Goal: Task Accomplishment & Management: Complete application form

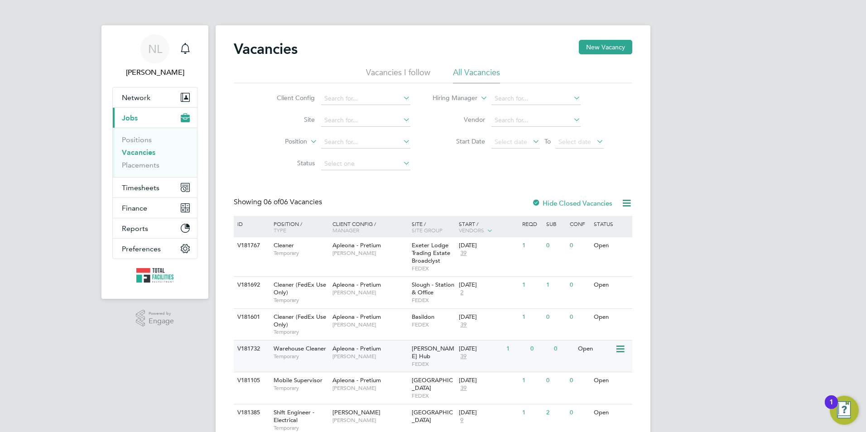
click at [403, 354] on span "[PERSON_NAME]" at bounding box center [369, 356] width 75 height 7
click at [403, 325] on span "[PERSON_NAME]" at bounding box center [369, 324] width 75 height 7
click at [391, 324] on span "[PERSON_NAME]" at bounding box center [369, 324] width 75 height 7
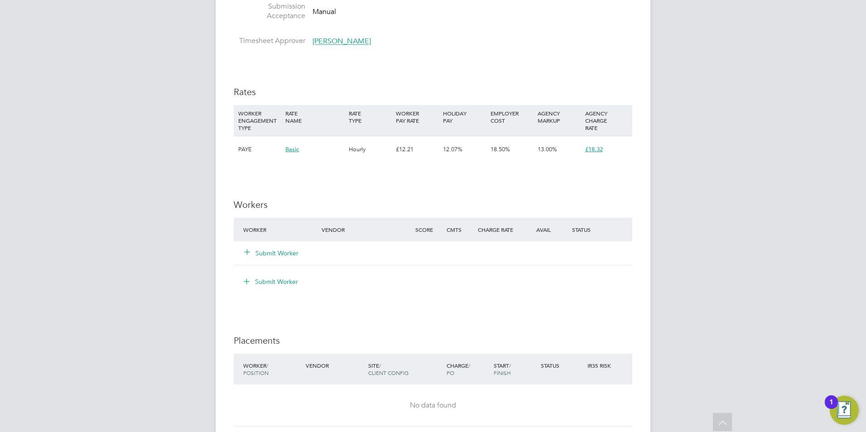
scroll to position [679, 0]
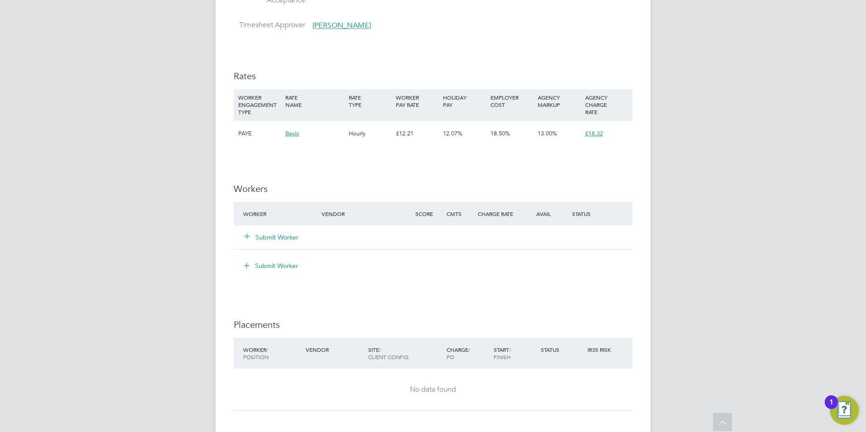
drag, startPoint x: 279, startPoint y: 237, endPoint x: 286, endPoint y: 234, distance: 7.7
click at [280, 236] on button "Submit Worker" at bounding box center [271, 237] width 54 height 9
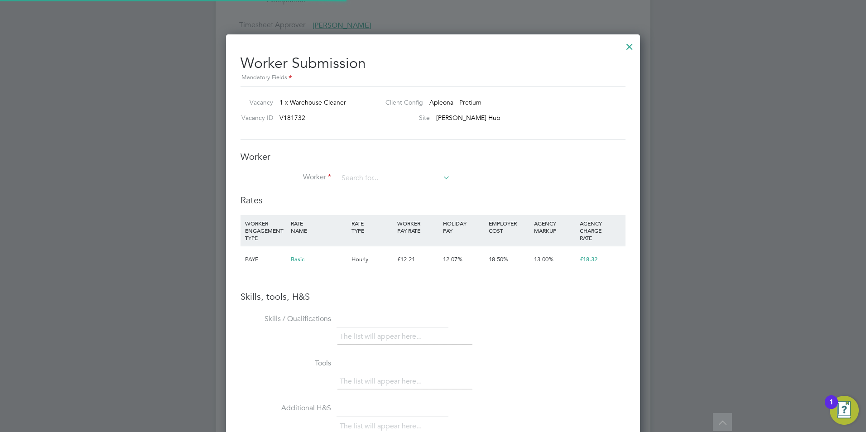
scroll to position [0, 0]
click at [371, 175] on input at bounding box center [394, 179] width 112 height 14
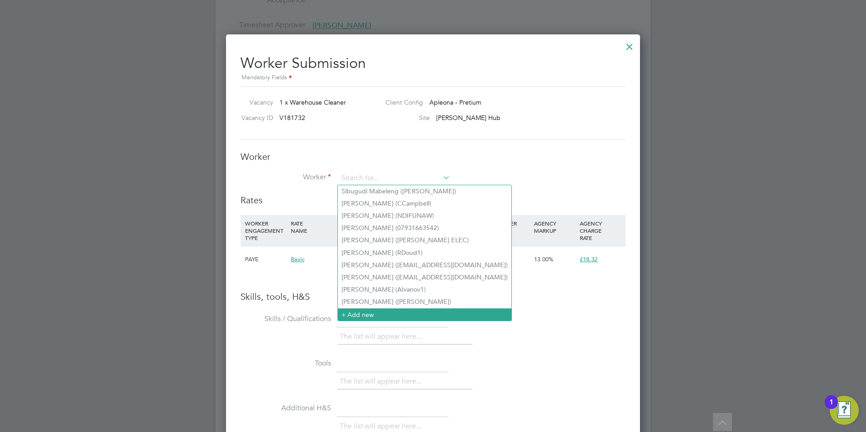
click at [374, 308] on li "+ Add new" at bounding box center [424, 314] width 173 height 12
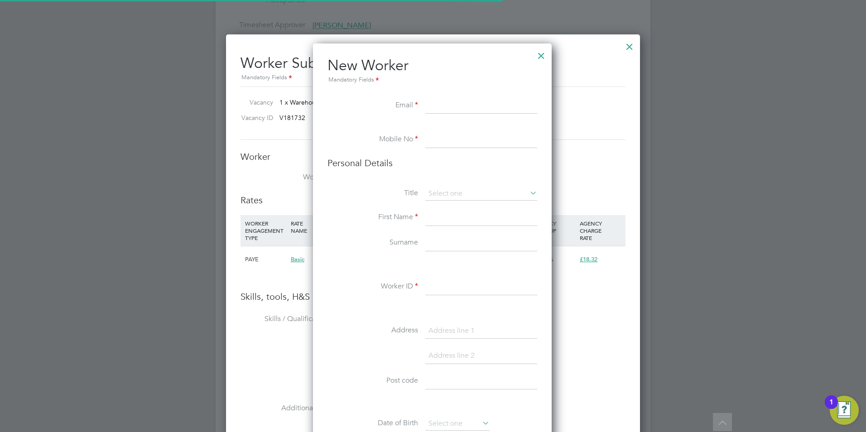
scroll to position [766, 240]
paste input "Lsmithy1255@gmail.com"
type input "Lsmithy1255@gmail.com"
click at [444, 145] on input at bounding box center [481, 140] width 112 height 16
paste input "07874302791"
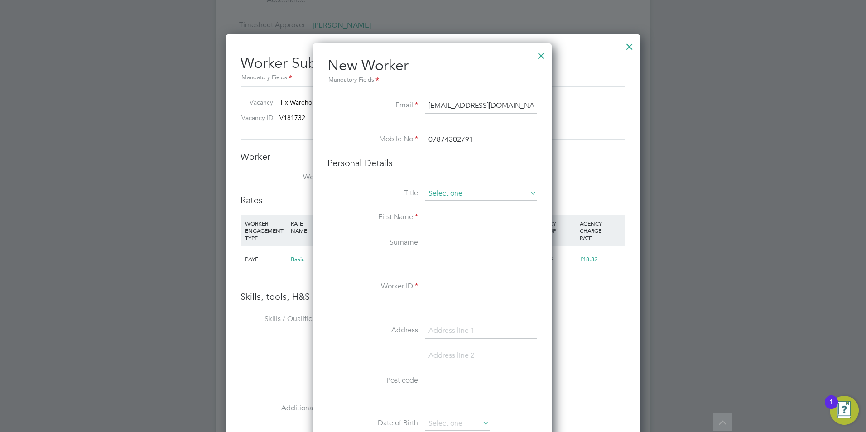
type input "07874302791"
click at [440, 196] on input at bounding box center [481, 194] width 112 height 14
click at [440, 206] on li "Mr" at bounding box center [481, 207] width 113 height 12
type input "Mr"
click at [439, 216] on input at bounding box center [481, 218] width 112 height 16
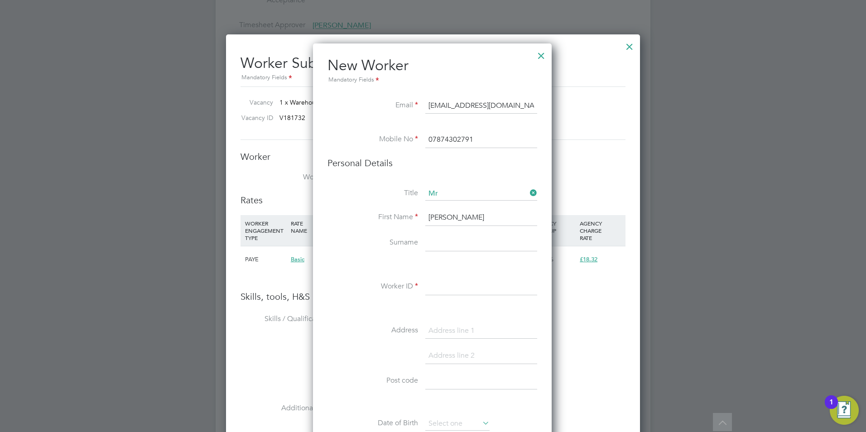
type input "liam"
click at [431, 243] on input at bounding box center [481, 243] width 112 height 16
type input "smith"
click at [428, 283] on input at bounding box center [481, 287] width 112 height 16
type input "smithl"
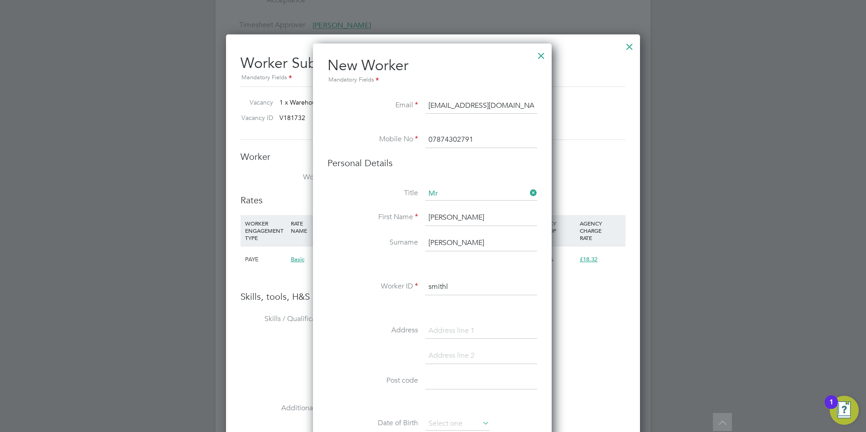
click at [446, 377] on input at bounding box center [481, 381] width 112 height 16
paste input "b"
click at [442, 384] on input at bounding box center [481, 381] width 112 height 16
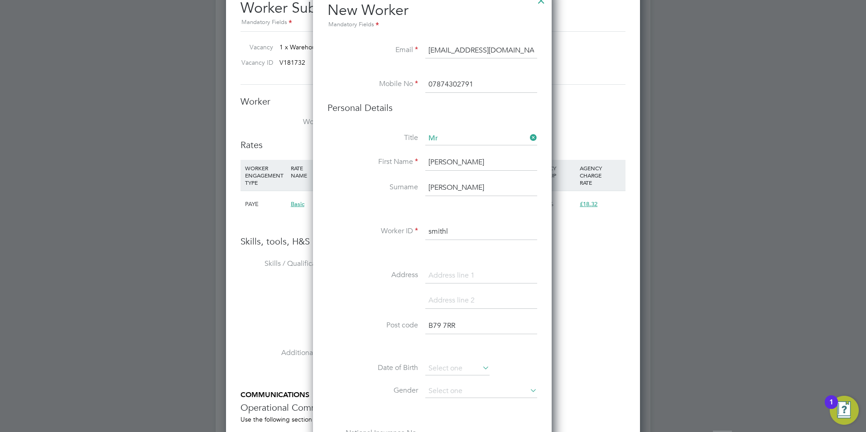
scroll to position [815, 0]
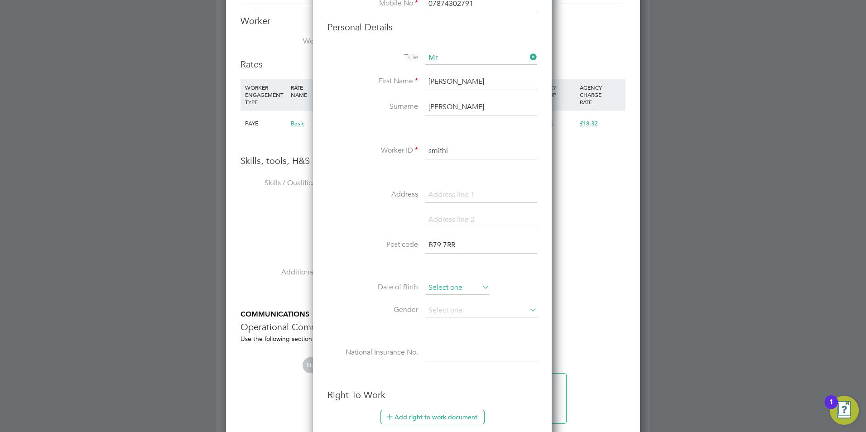
type input "B79 7RR"
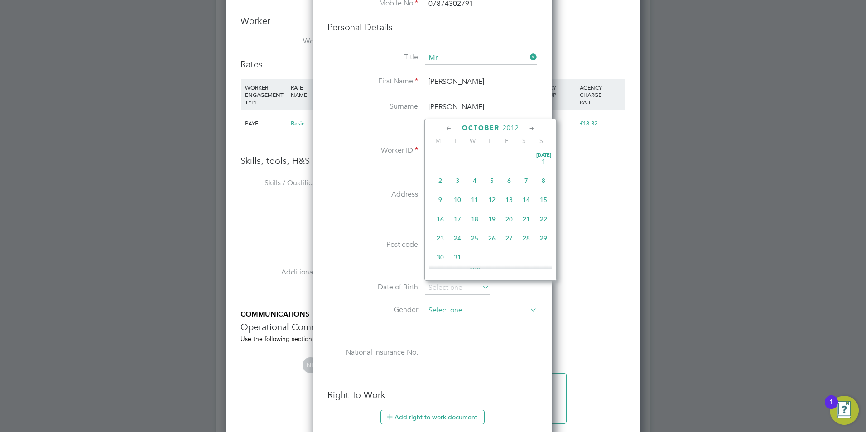
drag, startPoint x: 465, startPoint y: 290, endPoint x: 489, endPoint y: 306, distance: 29.0
click at [465, 289] on input at bounding box center [457, 288] width 64 height 14
click at [514, 126] on span "2012" at bounding box center [511, 128] width 16 height 8
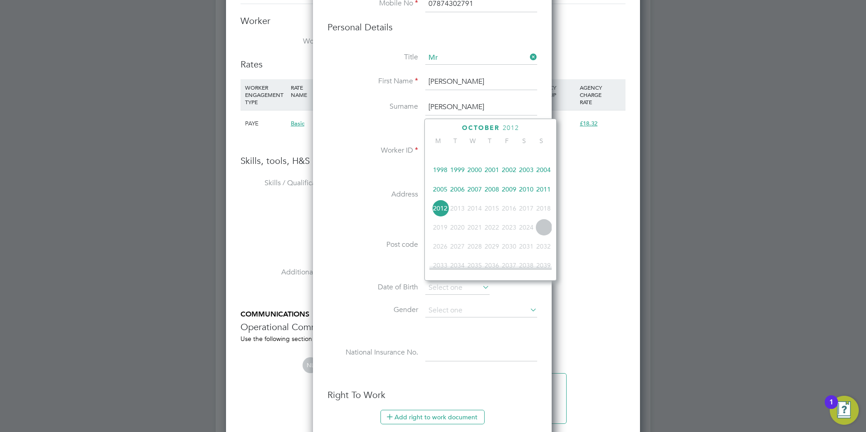
click at [478, 176] on span "2000" at bounding box center [474, 169] width 17 height 17
click at [473, 192] on span "20" at bounding box center [474, 189] width 17 height 17
type input "20 Sep 2000"
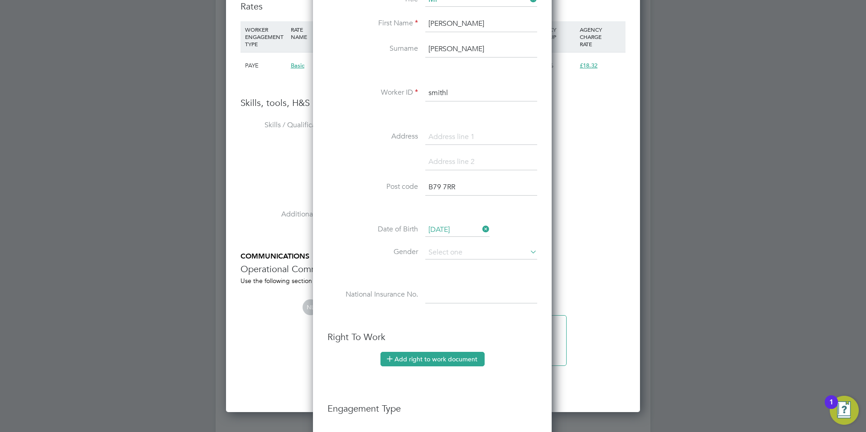
scroll to position [951, 0]
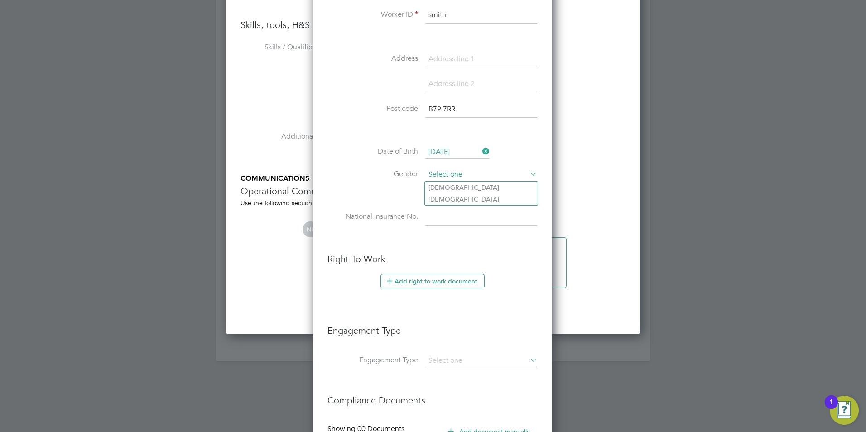
drag, startPoint x: 448, startPoint y: 168, endPoint x: 451, endPoint y: 177, distance: 9.5
click at [448, 169] on input at bounding box center [481, 175] width 112 height 14
click at [448, 186] on li "Male" at bounding box center [481, 188] width 113 height 12
type input "Male"
drag, startPoint x: 439, startPoint y: 220, endPoint x: 443, endPoint y: 223, distance: 4.7
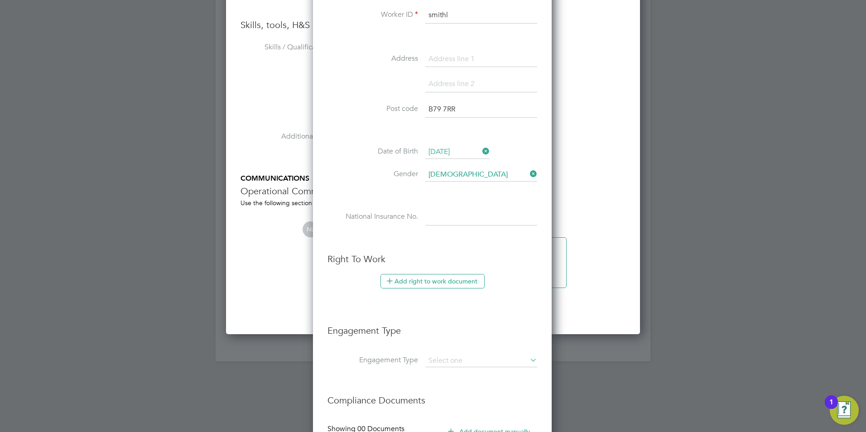
click at [440, 220] on input at bounding box center [481, 217] width 112 height 16
paste input "PG578988A"
type input "PG 57 89 88 A"
click at [434, 359] on input at bounding box center [481, 360] width 112 height 13
click at [440, 389] on li "PAYE Direct" at bounding box center [481, 386] width 113 height 13
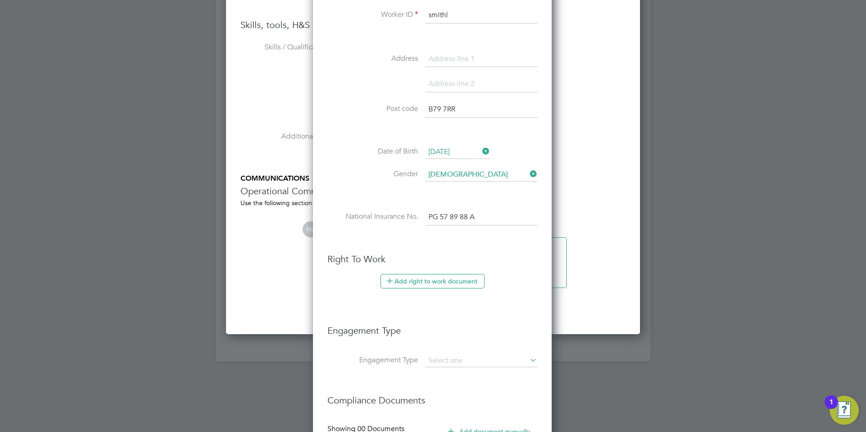
type input "PAYE Direct"
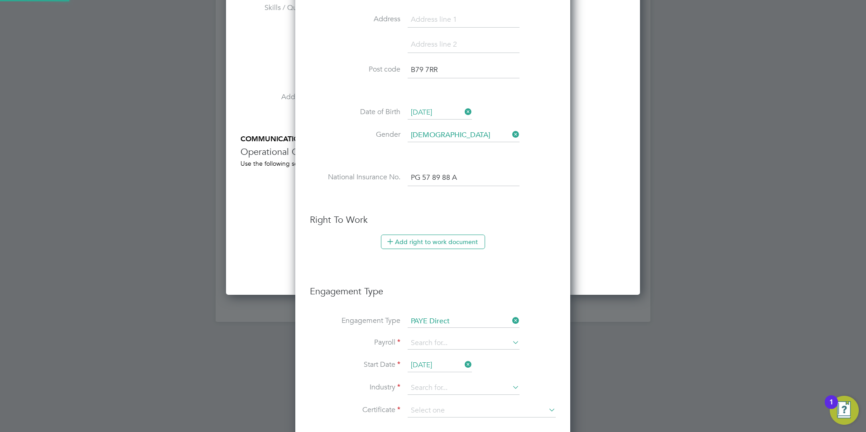
scroll to position [1177, 0]
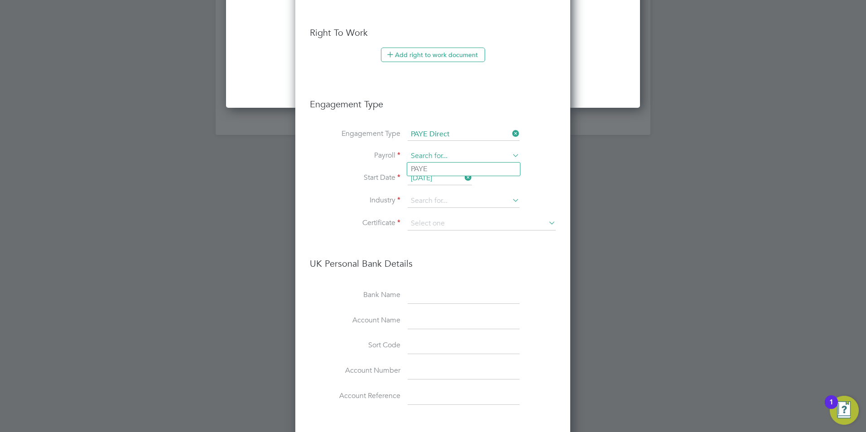
click at [431, 155] on input at bounding box center [463, 156] width 112 height 13
click at [431, 167] on li "PAYE" at bounding box center [463, 169] width 113 height 13
type input "PAYE"
click at [435, 205] on input at bounding box center [463, 201] width 112 height 14
click at [440, 214] on li "Commercial Cl eaning" at bounding box center [463, 214] width 113 height 12
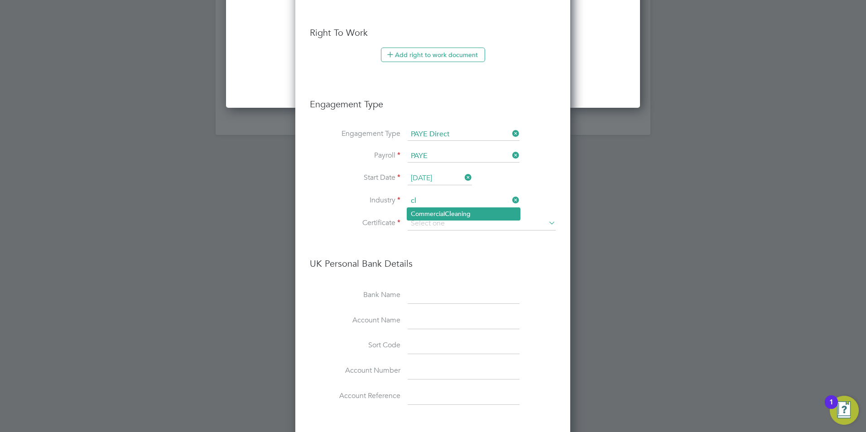
type input "Commercial Cleaning"
click at [442, 220] on input at bounding box center [481, 224] width 148 height 14
click at [437, 246] on li "No, worker doesn't have a P45 certificate" at bounding box center [481, 248] width 149 height 12
type input "No, worker doesn't have a P45 certificate"
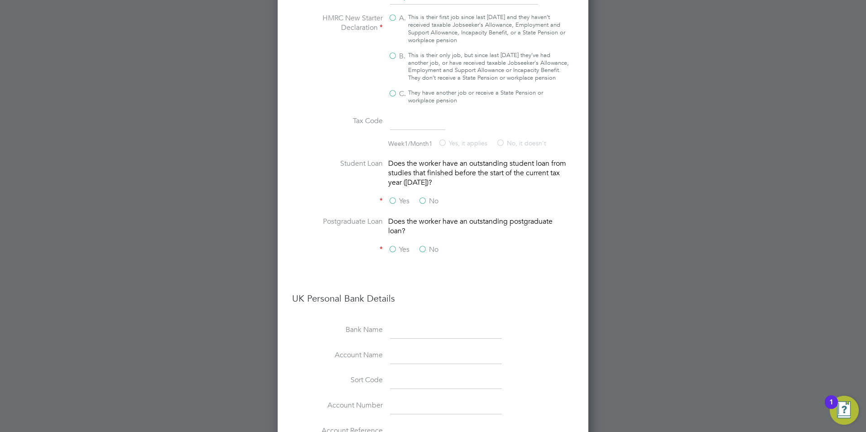
scroll to position [1403, 0]
click at [446, 76] on div "This is their only job, but since last 6 April they’ve had another job, or have…" at bounding box center [488, 66] width 161 height 31
click at [0, 0] on input "B. This is their only job, but since last 6 April they’ve had another job, or h…" at bounding box center [0, 0] width 0 height 0
type input "1257L"
drag, startPoint x: 431, startPoint y: 207, endPoint x: 430, endPoint y: 213, distance: 6.2
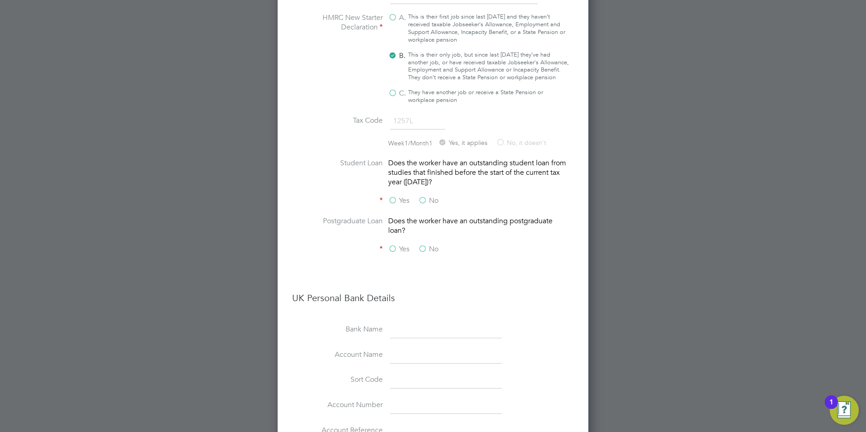
click at [431, 206] on label "No" at bounding box center [428, 201] width 20 height 10
click at [0, 0] on input "No" at bounding box center [0, 0] width 0 height 0
click at [429, 253] on label "No" at bounding box center [428, 249] width 20 height 10
click at [0, 0] on input "No" at bounding box center [0, 0] width 0 height 0
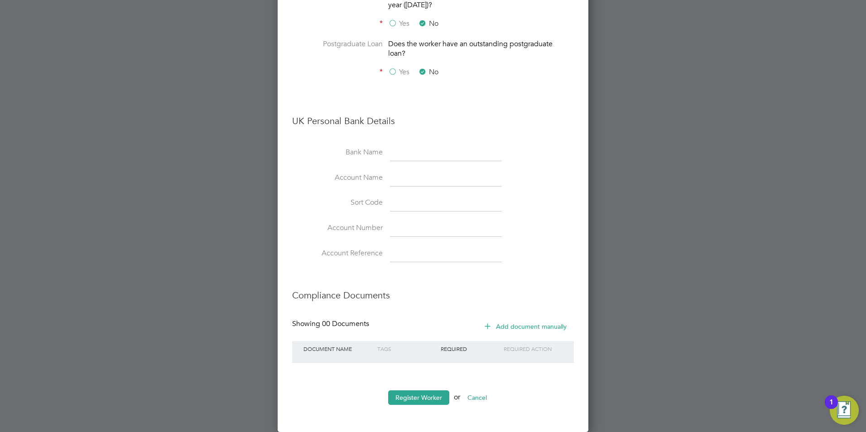
scroll to position [1588, 0]
click at [418, 396] on button "Register Worker" at bounding box center [418, 397] width 61 height 14
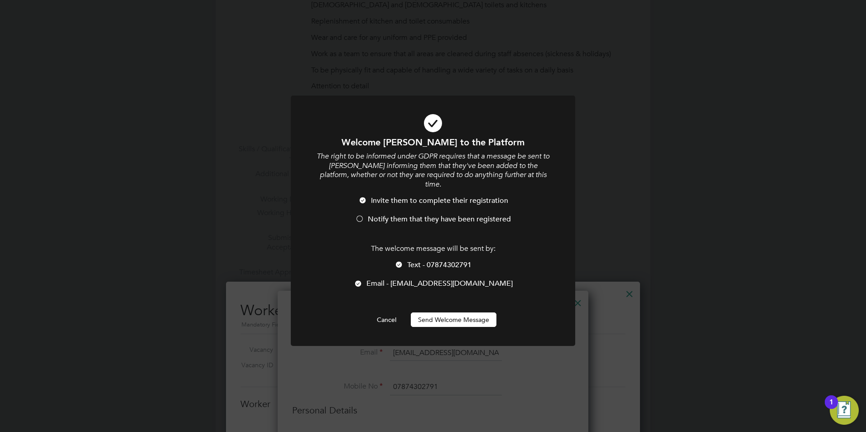
click at [454, 301] on div "Welcome liam to the Platform The right to be informed under GDPR requires that …" at bounding box center [432, 231] width 235 height 191
click at [453, 312] on button "Send Welcome Message" at bounding box center [454, 319] width 86 height 14
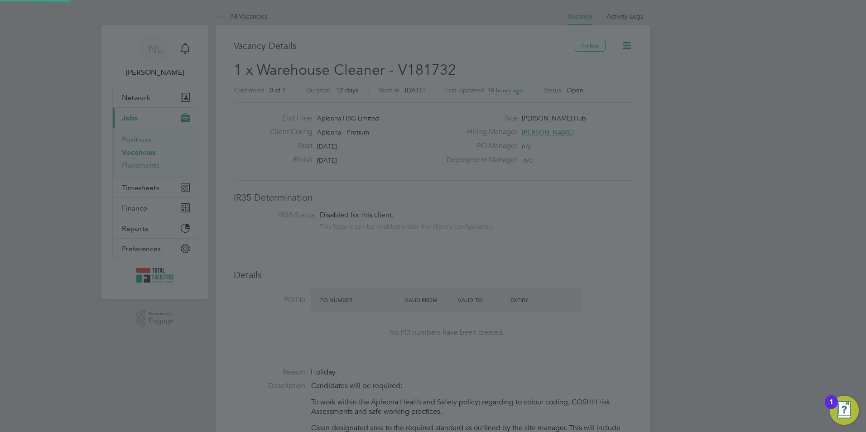
scroll to position [432, 0]
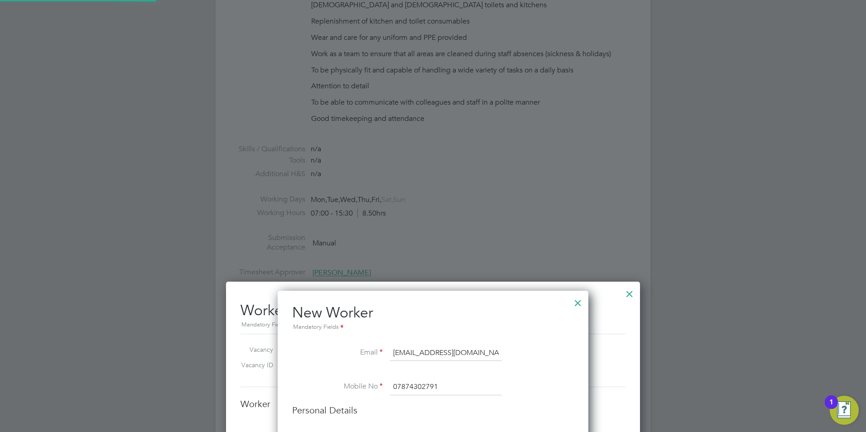
type input "liam smith (smithl)"
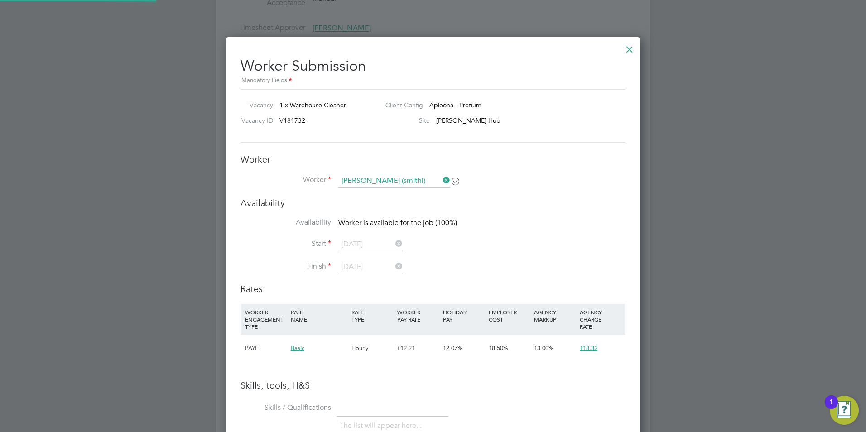
scroll to position [679, 0]
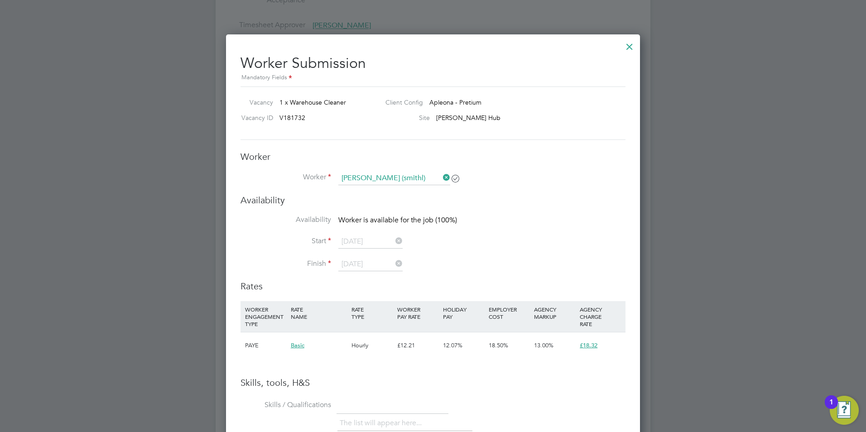
click at [441, 179] on icon at bounding box center [441, 177] width 0 height 13
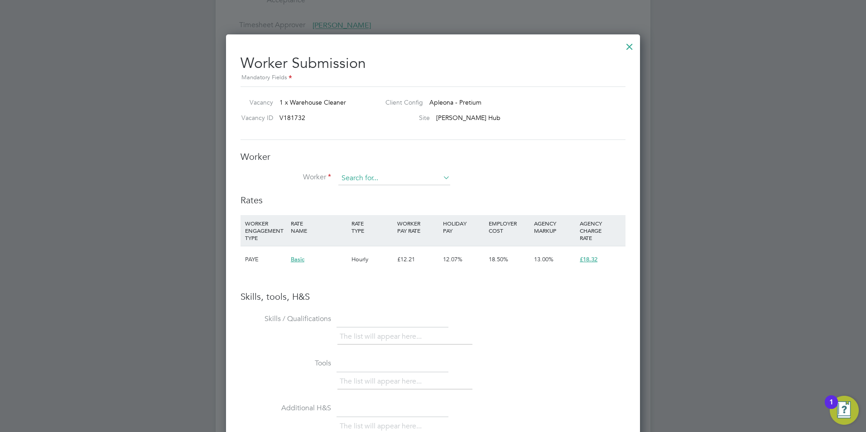
scroll to position [572, 414]
click at [421, 178] on input at bounding box center [394, 179] width 112 height 14
type input "l"
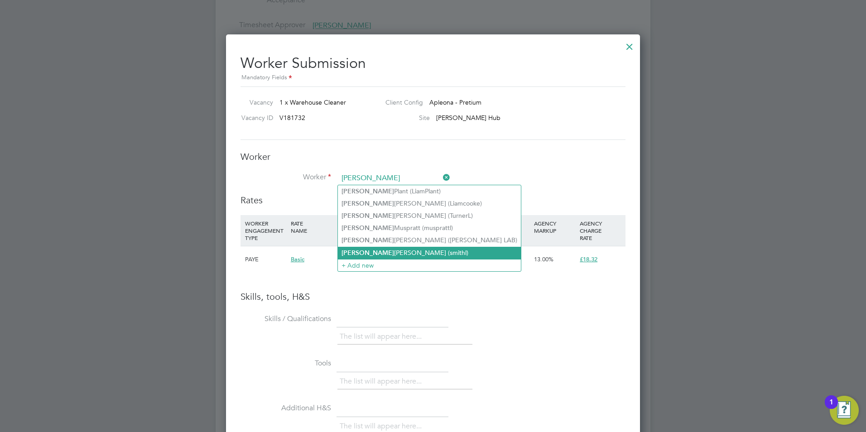
click at [378, 249] on li "Liam Smith (smithl)" at bounding box center [429, 253] width 183 height 12
type input "Liam Smith (smithl)"
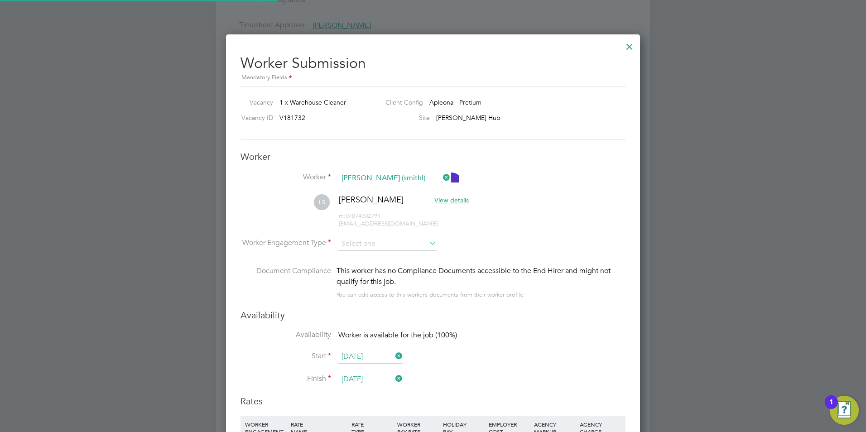
scroll to position [773, 414]
click at [374, 239] on input at bounding box center [387, 244] width 98 height 14
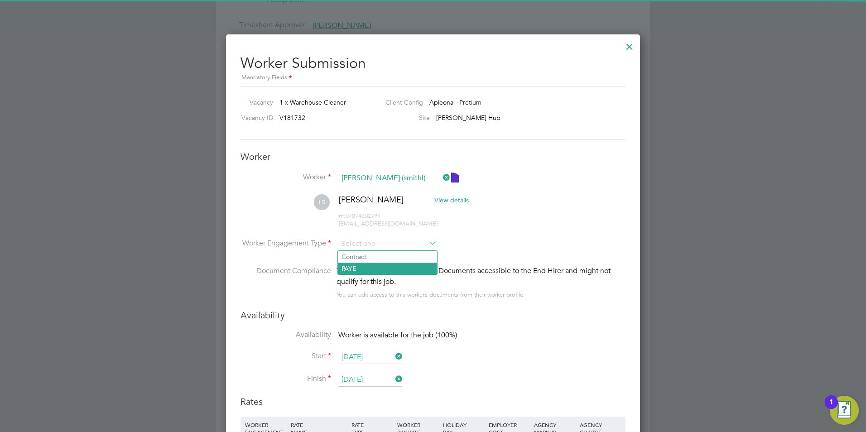
click at [371, 271] on li "PAYE" at bounding box center [387, 269] width 99 height 12
type input "PAYE"
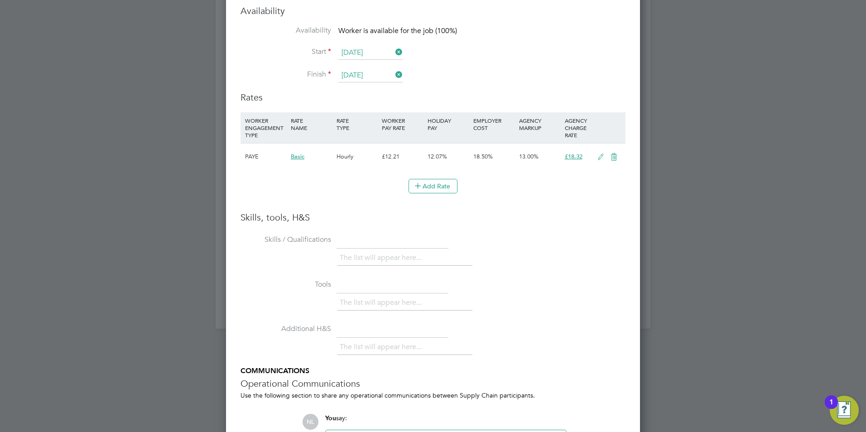
scroll to position [1078, 0]
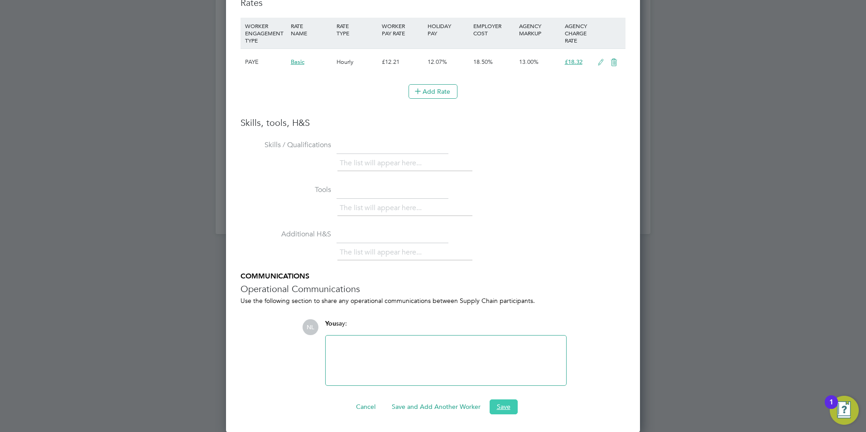
click at [498, 404] on button "Save" at bounding box center [503, 406] width 28 height 14
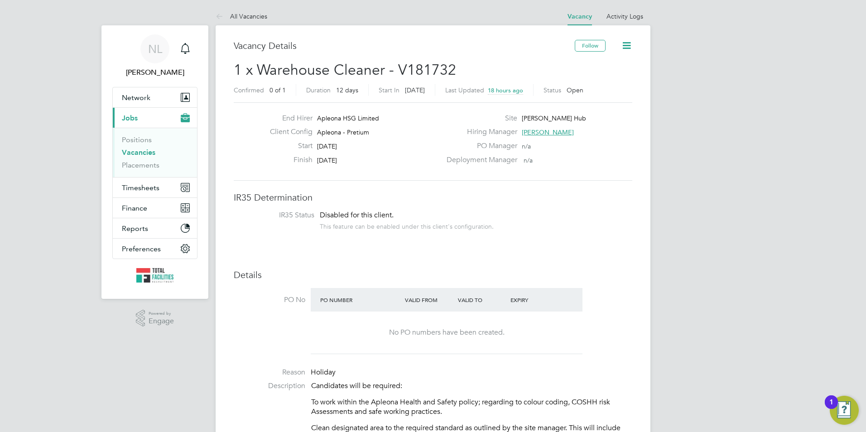
click at [243, 16] on link "All Vacancies" at bounding box center [241, 16] width 52 height 8
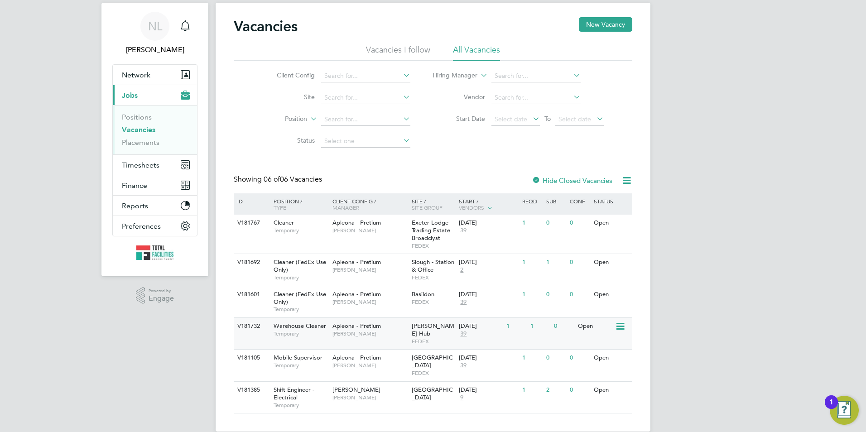
click at [491, 323] on div "13 Oct 2025" at bounding box center [480, 326] width 43 height 8
click at [550, 267] on div "V181692 Cleaner (FedEx Use Only) Temporary Apleona - Pretium Tracy Sellick Slou…" at bounding box center [433, 270] width 398 height 32
click at [488, 360] on div "06 Oct 2025 39" at bounding box center [480, 361] width 48 height 24
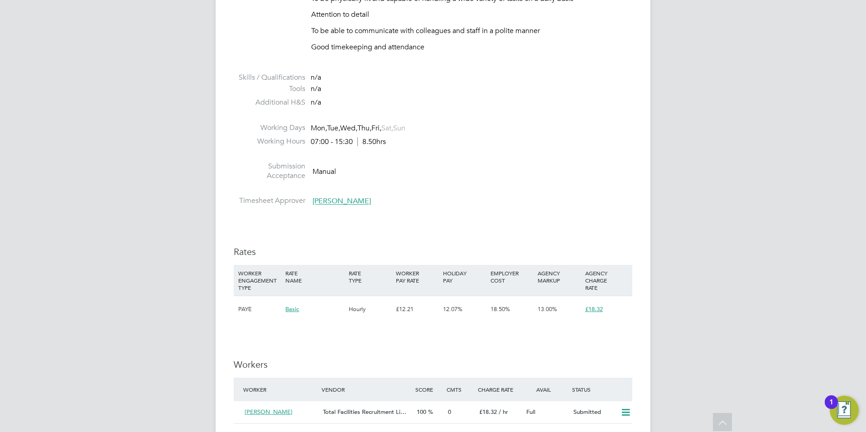
scroll to position [498, 0]
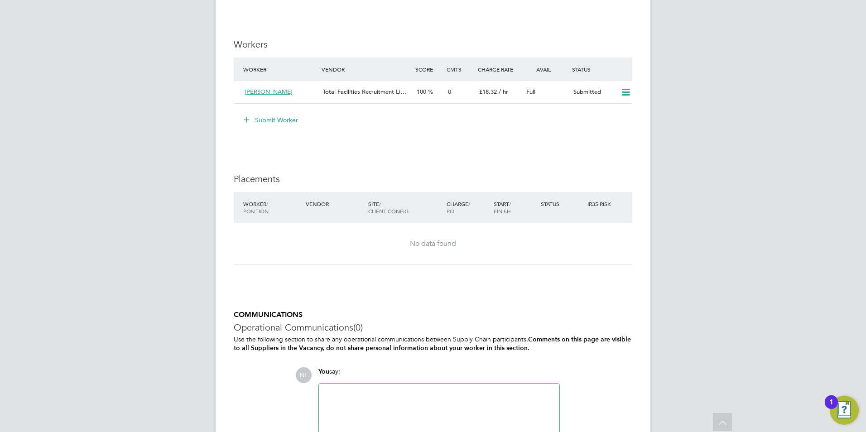
scroll to position [929, 0]
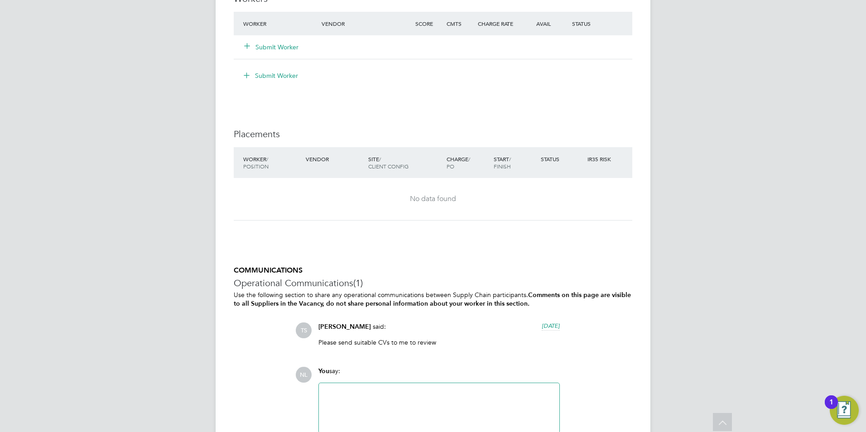
scroll to position [1120, 0]
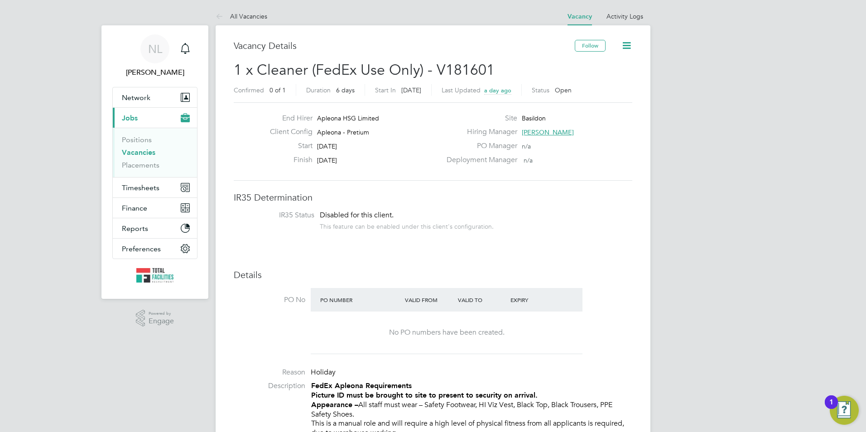
click at [496, 98] on div "Confirmed 0 of 1 Duration 6 days Start In [DATE] Last Updated a day ago Status …" at bounding box center [433, 91] width 398 height 14
drag, startPoint x: 493, startPoint y: 89, endPoint x: 512, endPoint y: 93, distance: 19.4
click at [511, 93] on span "a day ago" at bounding box center [497, 90] width 27 height 8
click at [518, 90] on span "[DATE] 12:04" at bounding box center [501, 90] width 34 height 8
click at [505, 92] on span "a day ago" at bounding box center [497, 90] width 27 height 8
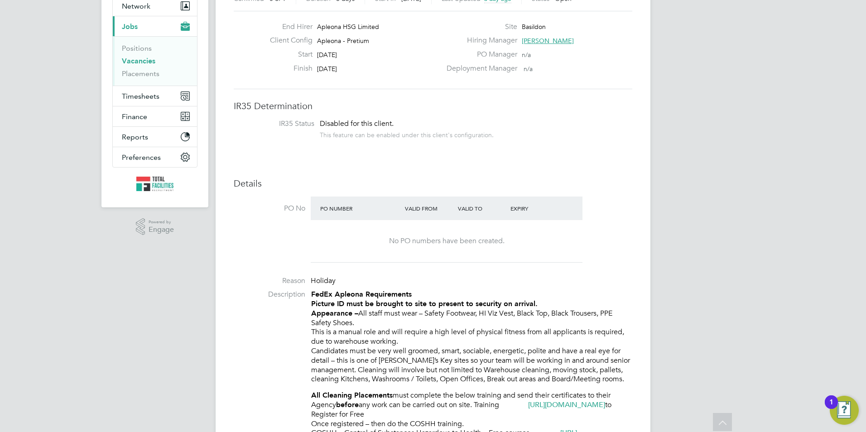
scroll to position [91, 0]
